Goal: Task Accomplishment & Management: Use online tool/utility

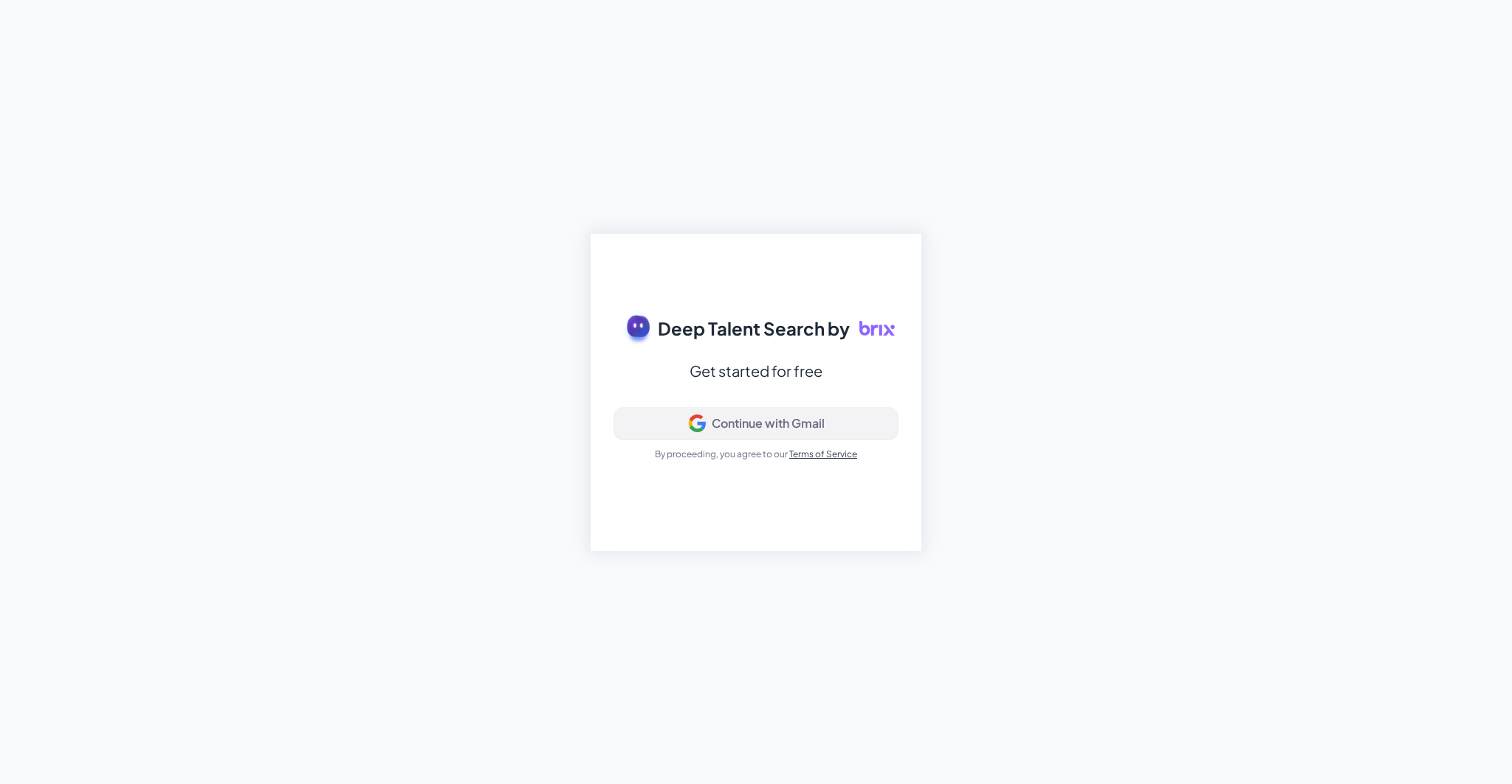
click at [787, 428] on div "Continue with Gmail" at bounding box center [767, 423] width 113 height 15
